Goal: Task Accomplishment & Management: Manage account settings

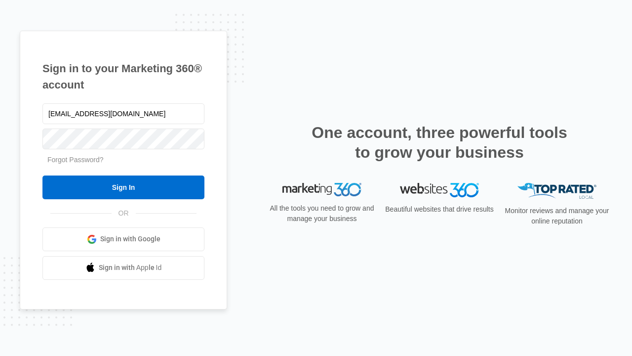
type input "dankie614@gmail.com"
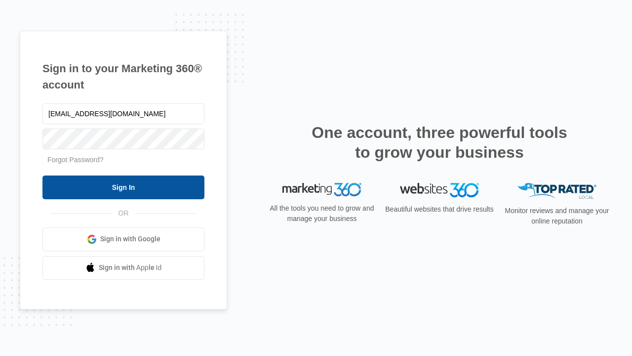
click at [123, 187] on input "Sign In" at bounding box center [123, 187] width 162 height 24
